Goal: Task Accomplishment & Management: Manage account settings

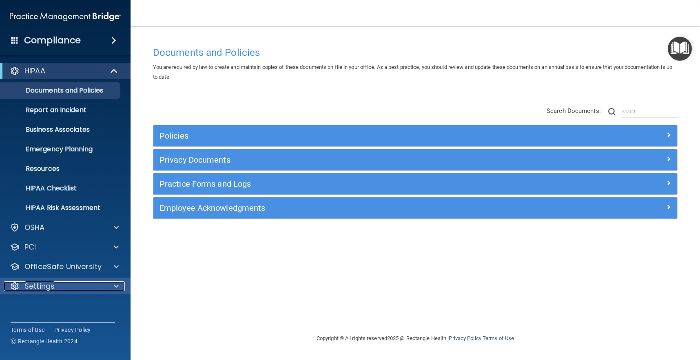
click at [42, 288] on p "Settings" at bounding box center [39, 287] width 30 height 10
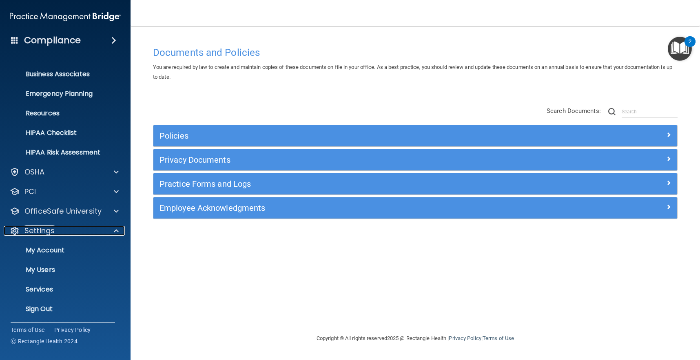
scroll to position [57, 0]
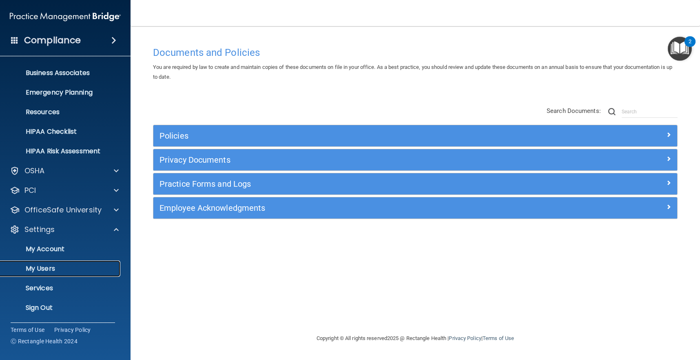
click at [41, 266] on p "My Users" at bounding box center [60, 269] width 111 height 8
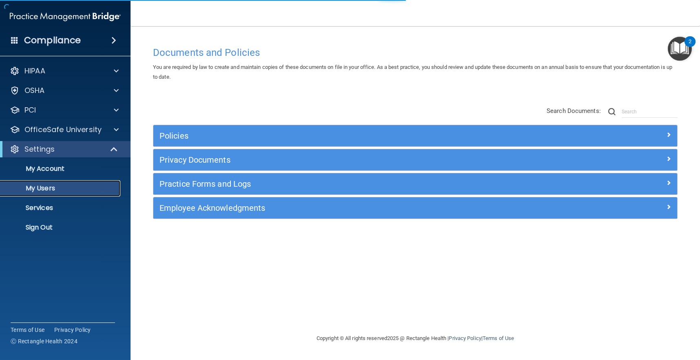
select select "20"
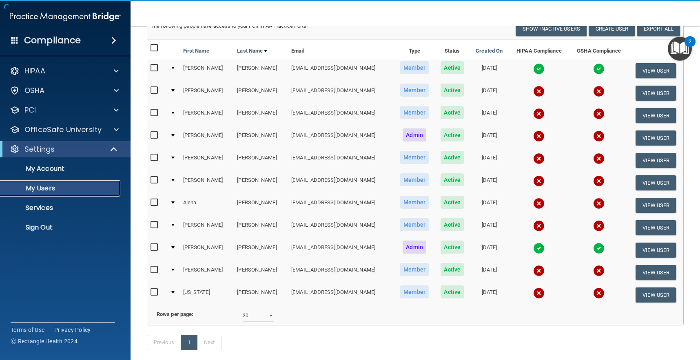
scroll to position [113, 0]
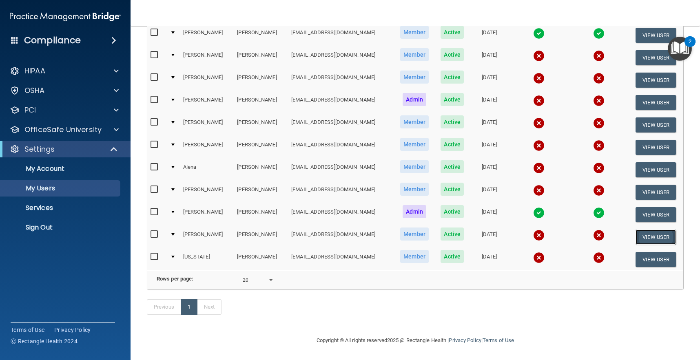
click at [651, 230] on button "View User" at bounding box center [656, 237] width 40 height 15
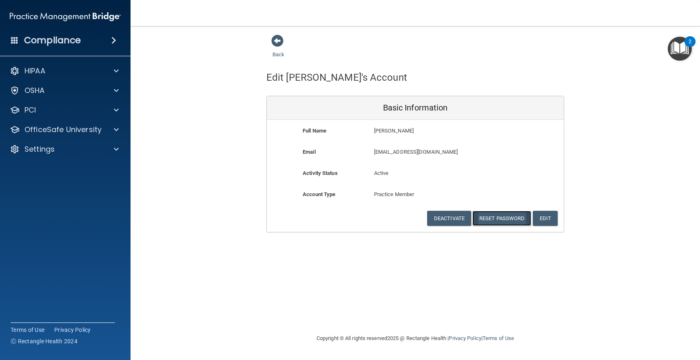
click at [485, 223] on button "Reset Password" at bounding box center [502, 218] width 59 height 15
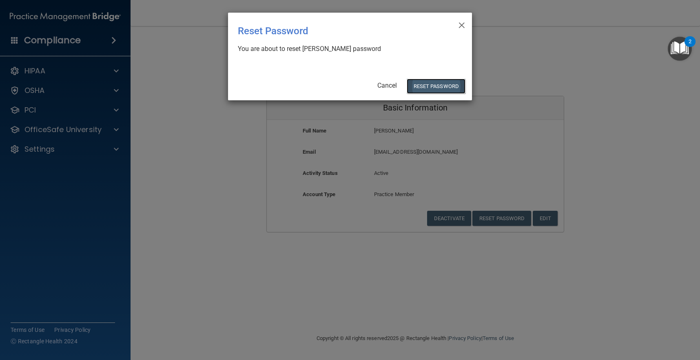
click at [417, 86] on button "Reset Password" at bounding box center [436, 86] width 59 height 15
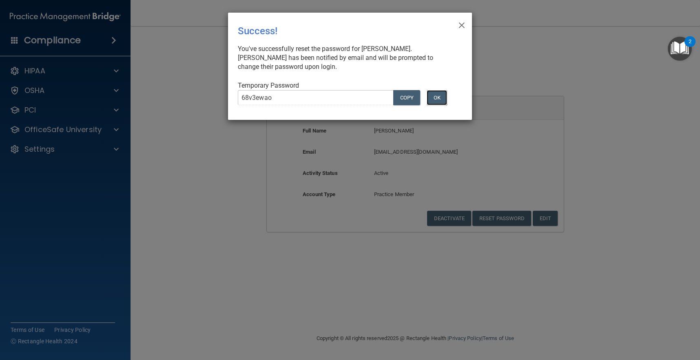
click at [440, 100] on button "OK" at bounding box center [437, 97] width 20 height 15
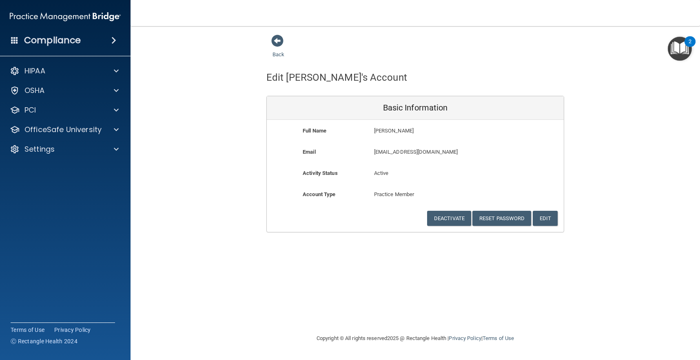
click at [29, 38] on h4 "Compliance" at bounding box center [52, 40] width 57 height 11
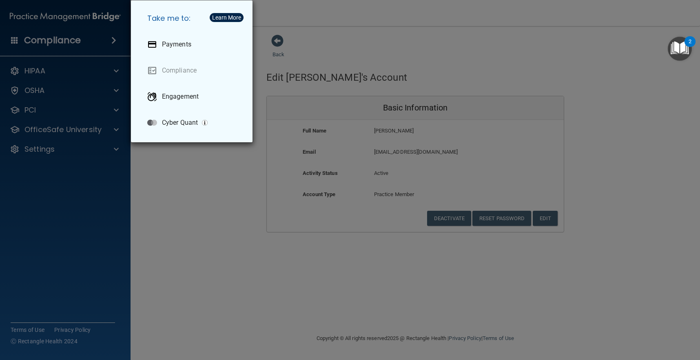
click at [181, 211] on div "Take me to: Payments Compliance Engagement Cyber Quant" at bounding box center [350, 180] width 700 height 360
